Goal: Information Seeking & Learning: Learn about a topic

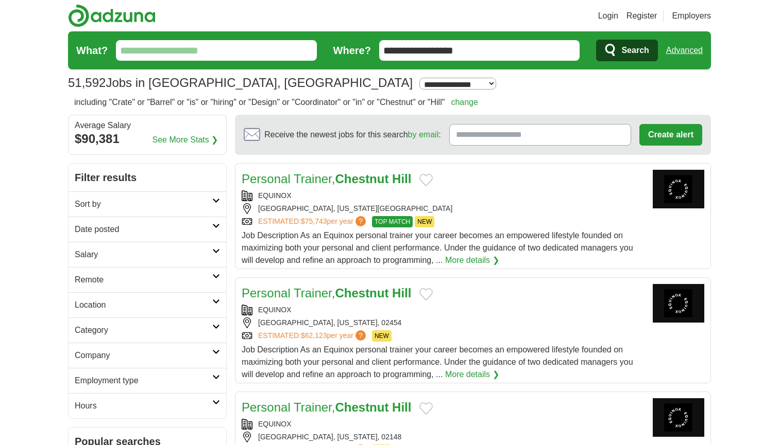
click at [98, 19] on img at bounding box center [112, 15] width 88 height 23
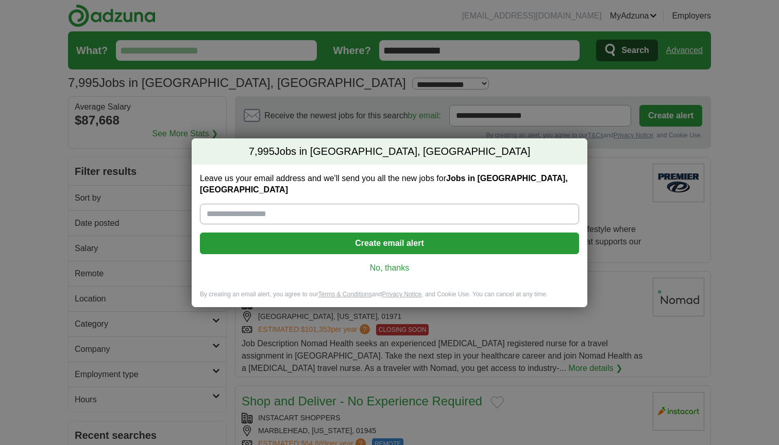
click at [385, 265] on link "No, thanks" at bounding box center [389, 268] width 363 height 11
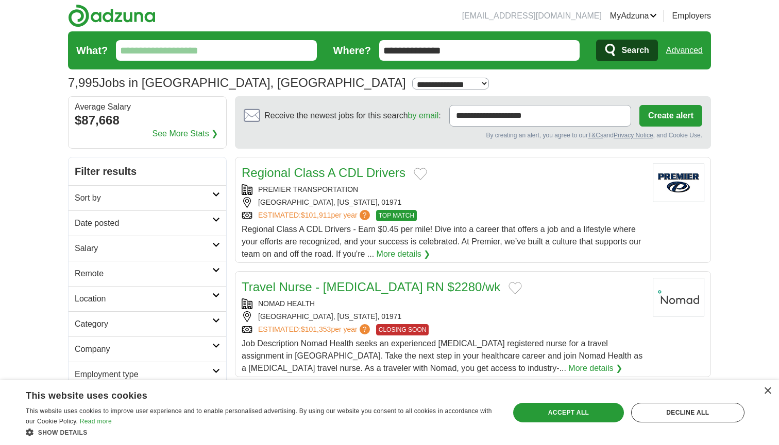
select select "**"
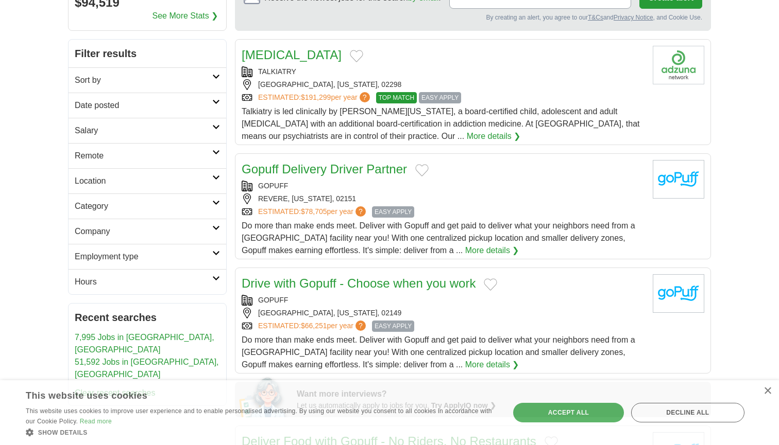
scroll to position [116, 0]
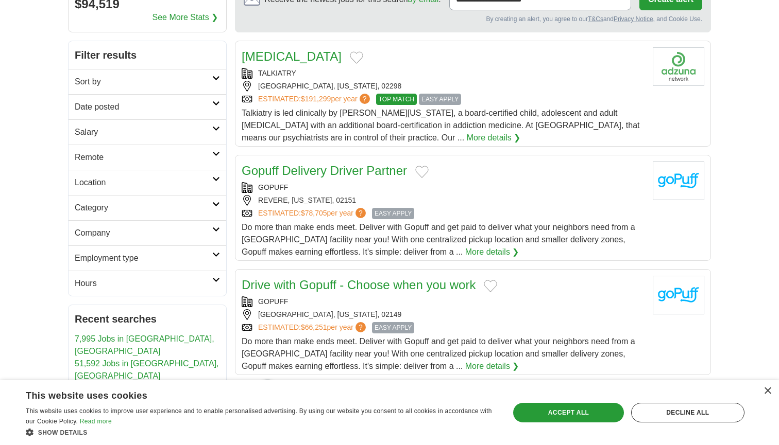
click at [192, 201] on link "Category" at bounding box center [147, 207] width 158 height 25
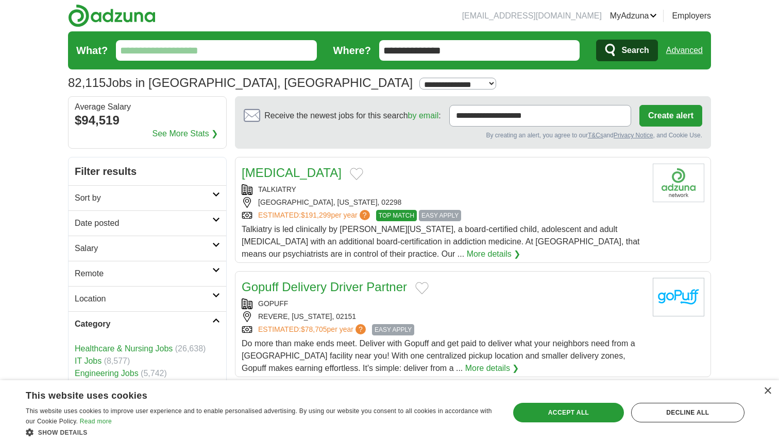
scroll to position [0, 0]
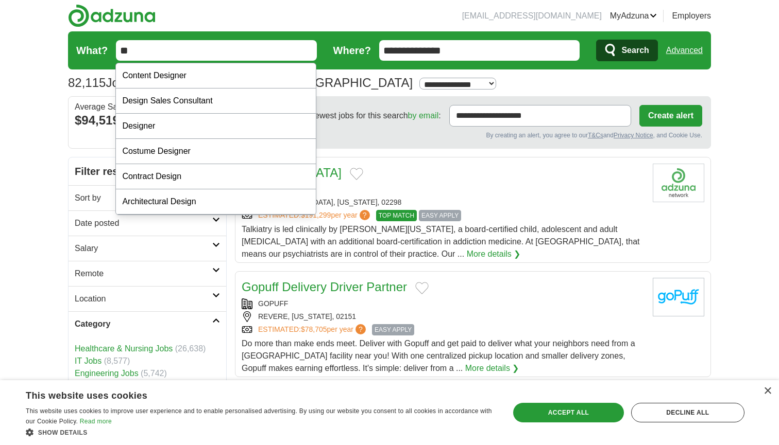
type input "*"
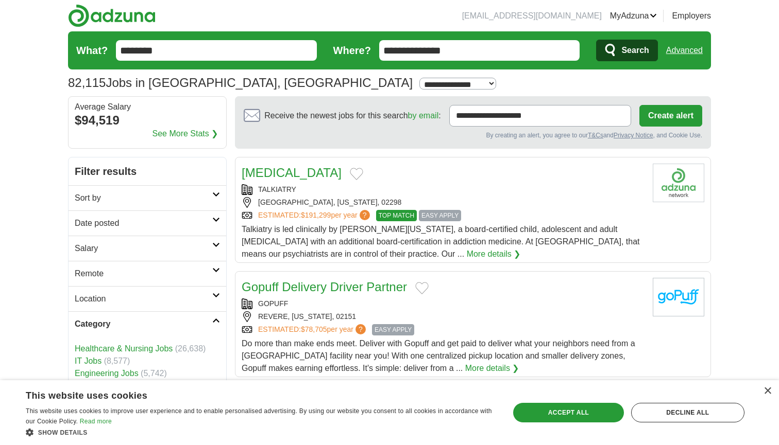
click at [225, 48] on input "********" at bounding box center [216, 50] width 201 height 21
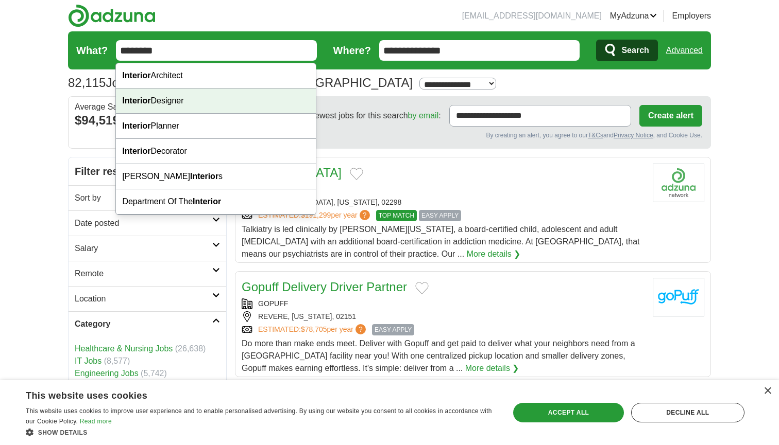
click at [216, 99] on div "Interior Designer" at bounding box center [216, 101] width 200 height 25
type input "**********"
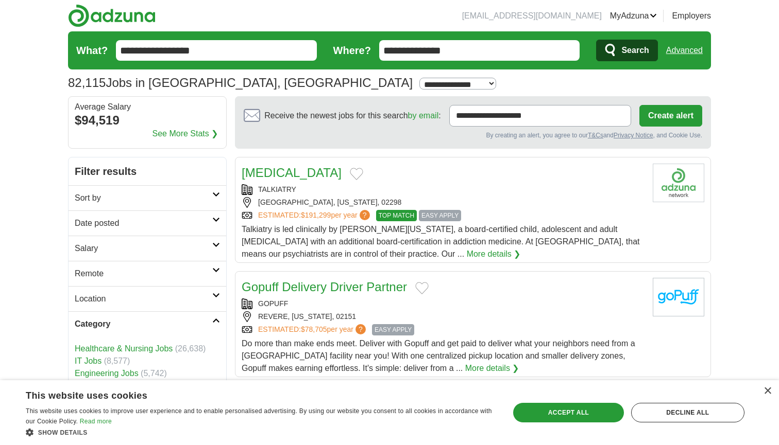
click at [617, 53] on button "Search" at bounding box center [626, 51] width 61 height 22
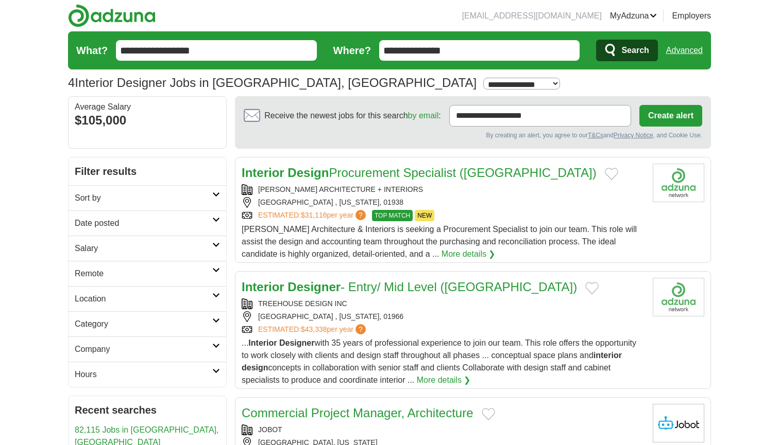
click at [617, 53] on button "Search" at bounding box center [626, 51] width 61 height 22
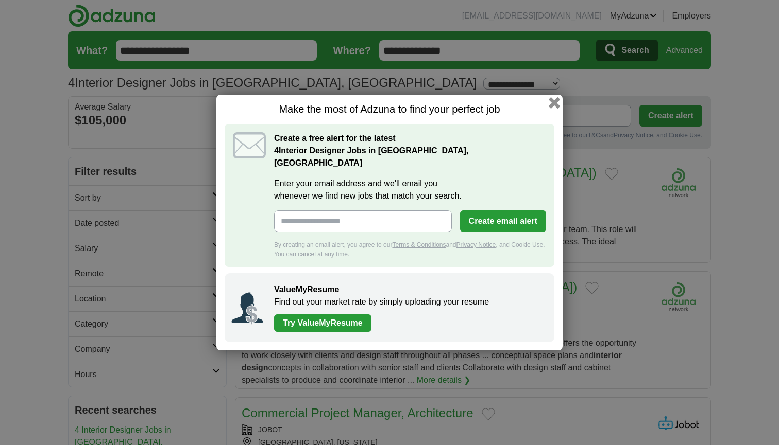
click at [552, 108] on button "button" at bounding box center [553, 102] width 11 height 11
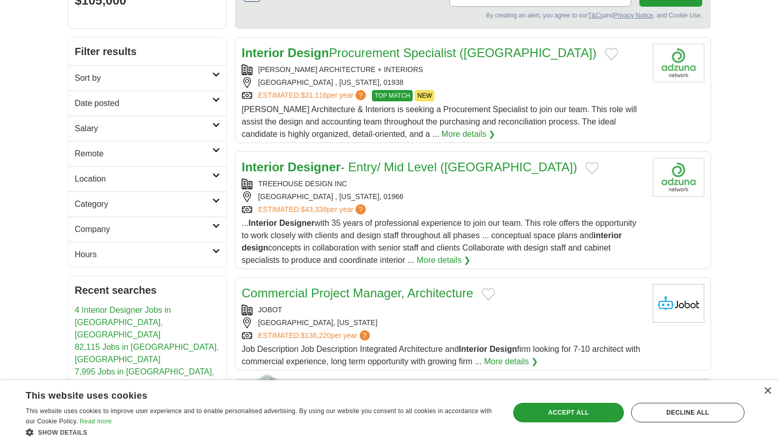
scroll to position [114, 0]
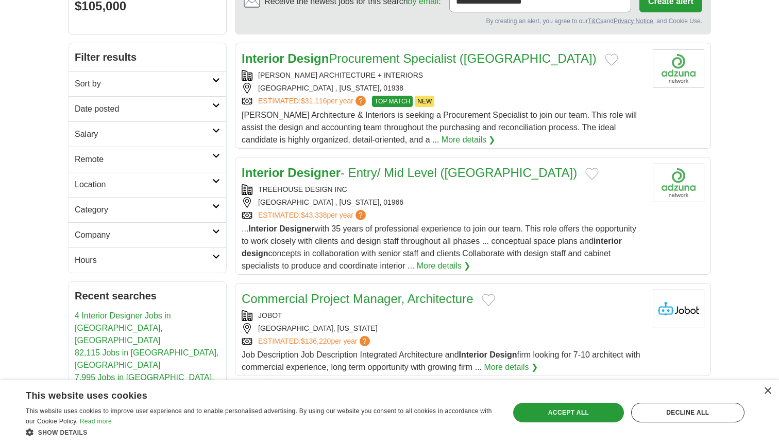
click at [137, 85] on h2 "Sort by" at bounding box center [143, 84] width 137 height 12
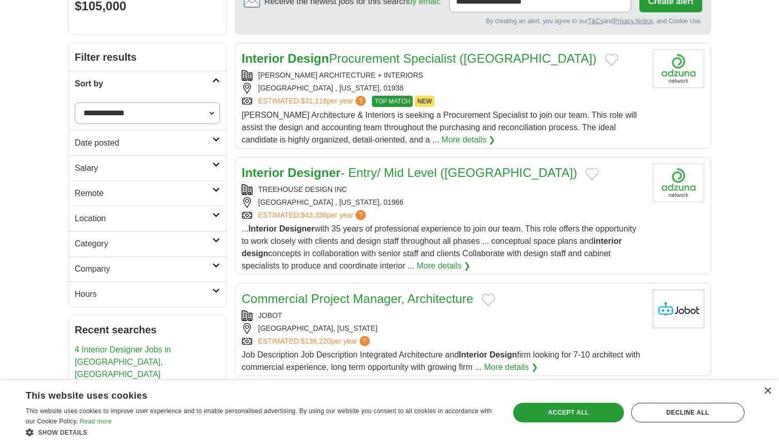
click at [137, 85] on h2 "Sort by" at bounding box center [143, 84] width 137 height 12
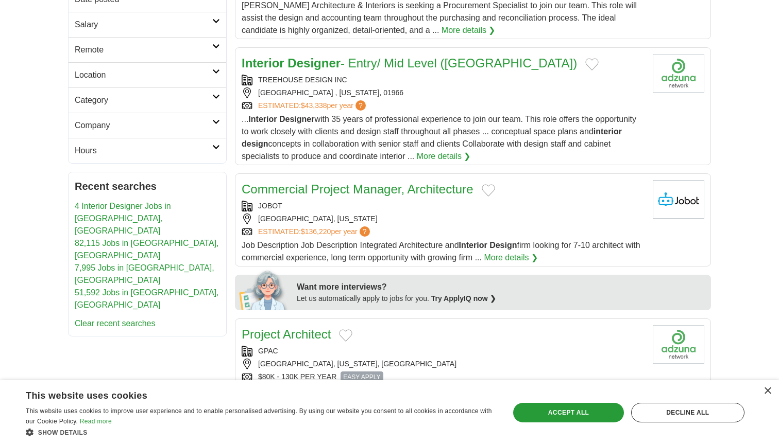
scroll to position [225, 0]
click at [383, 61] on link "Interior Designer - Entry/ Mid Level ([GEOGRAPHIC_DATA])" at bounding box center [409, 62] width 335 height 14
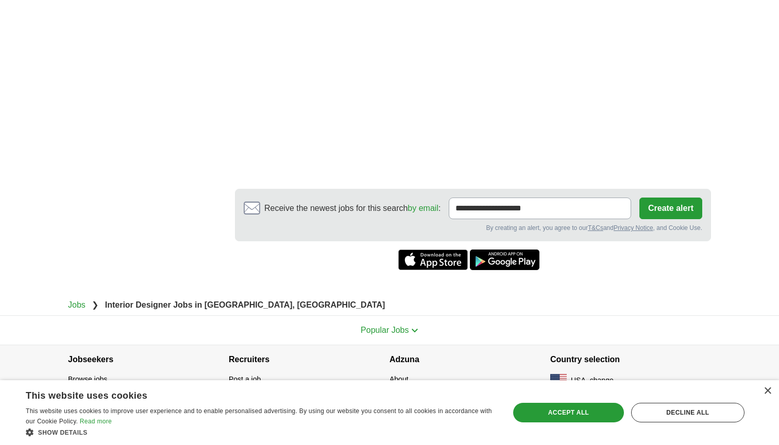
scroll to position [1068, 0]
